Goal: Navigation & Orientation: Find specific page/section

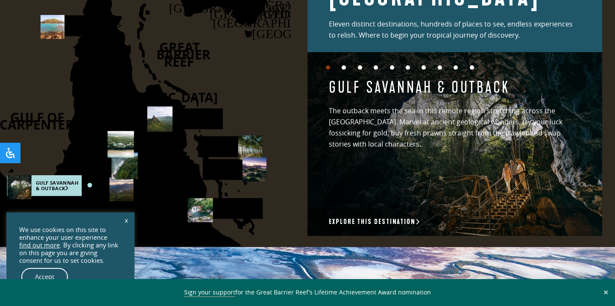
scroll to position [1213, 0]
click at [218, 148] on rect at bounding box center [230, 146] width 64 height 21
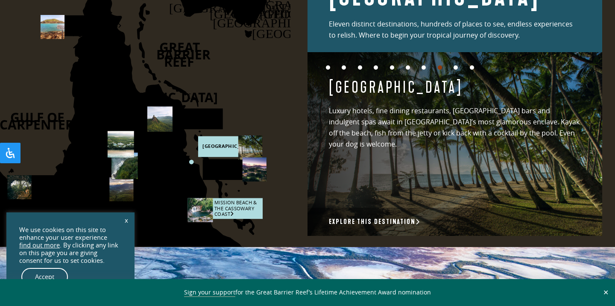
click at [242, 207] on rect at bounding box center [225, 208] width 75 height 21
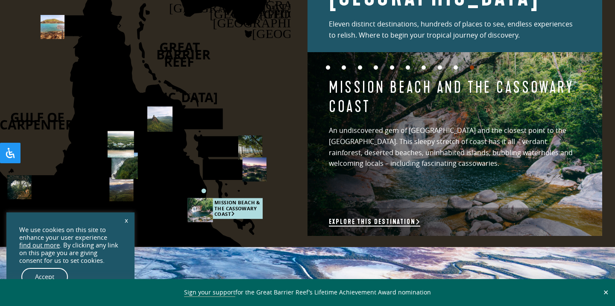
click at [365, 218] on link "Explore this destination" at bounding box center [374, 222] width 91 height 9
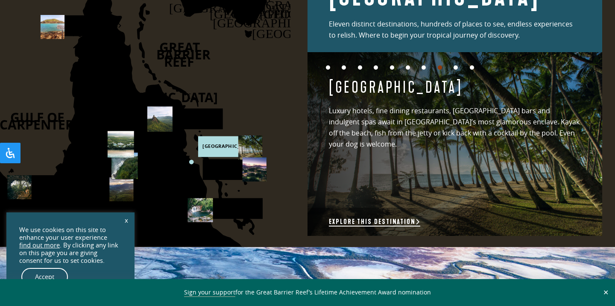
click at [388, 221] on link "Explore this destination" at bounding box center [374, 222] width 91 height 9
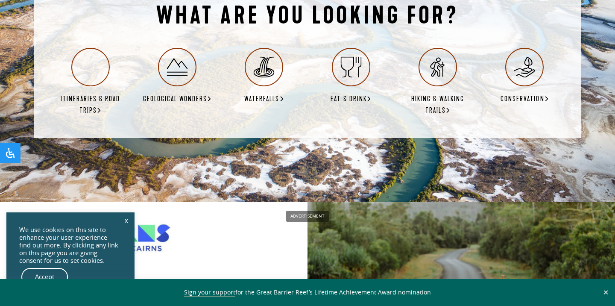
scroll to position [1548, 0]
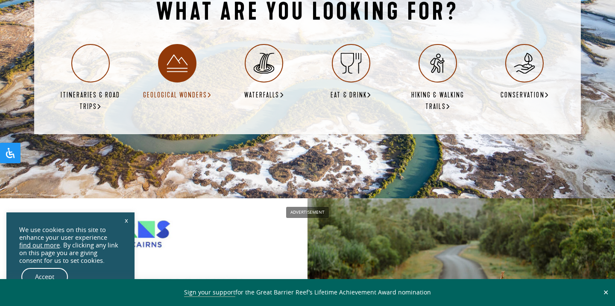
click at [152, 79] on link "Geological Wonders" at bounding box center [177, 72] width 69 height 57
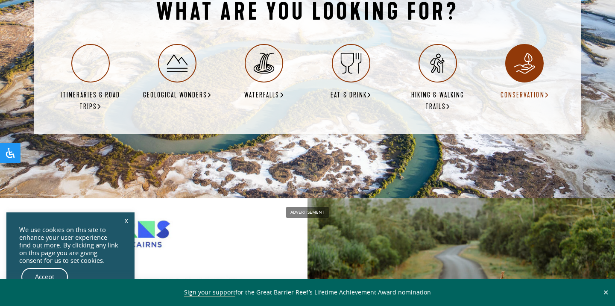
scroll to position [1548, 0]
